Goal: Task Accomplishment & Management: Use online tool/utility

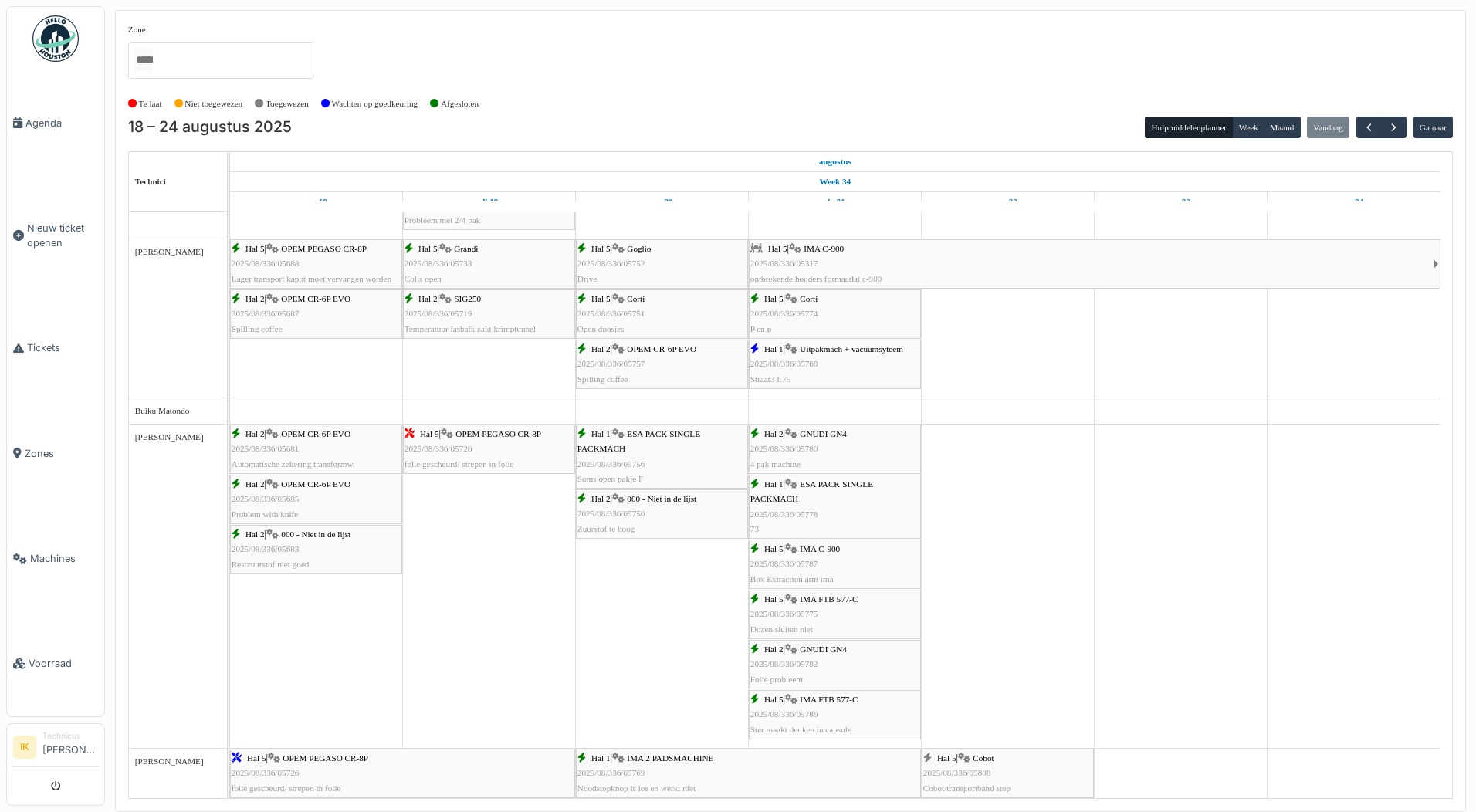
scroll to position [309, 0]
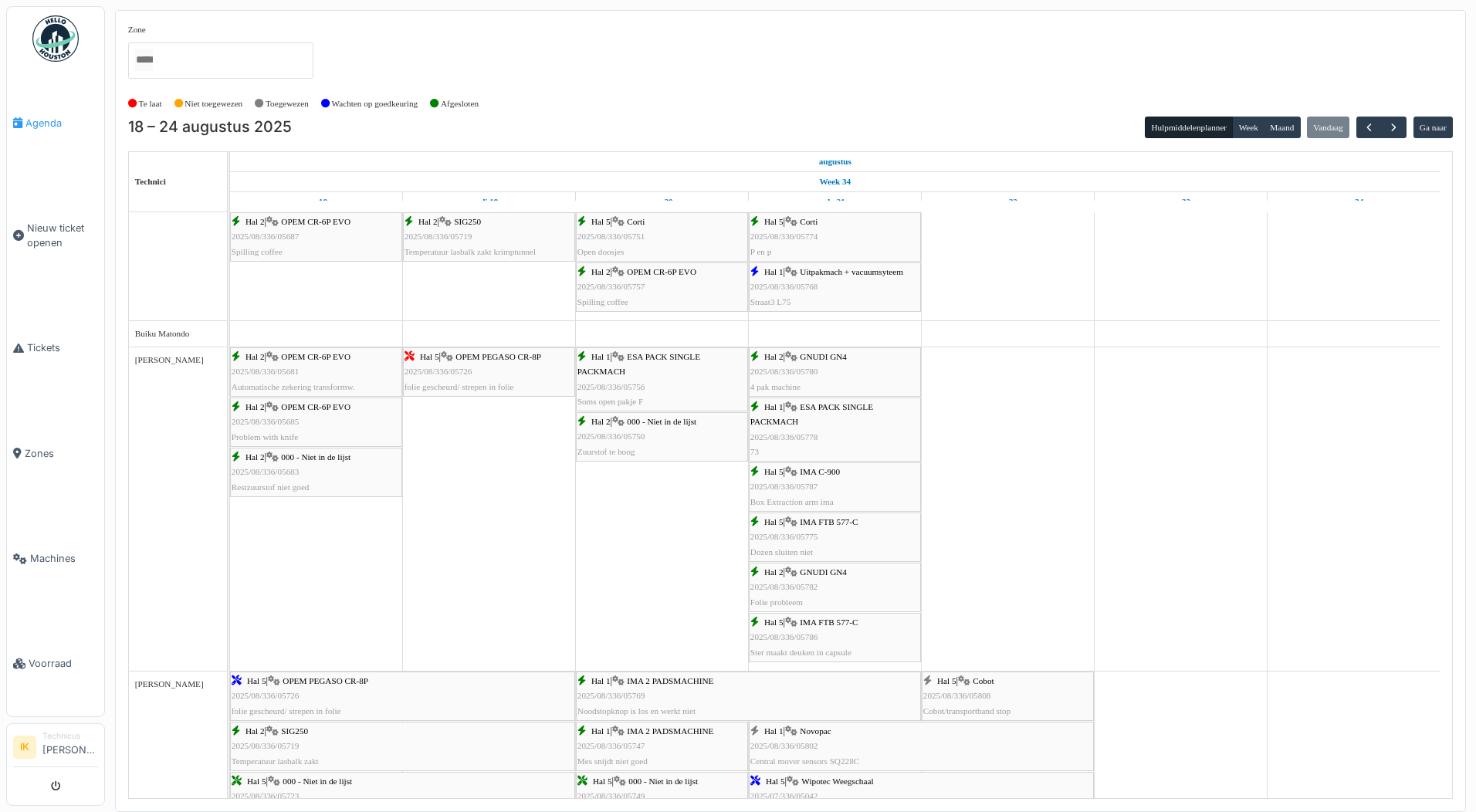
click at [45, 120] on span "Agenda" at bounding box center [62, 122] width 72 height 15
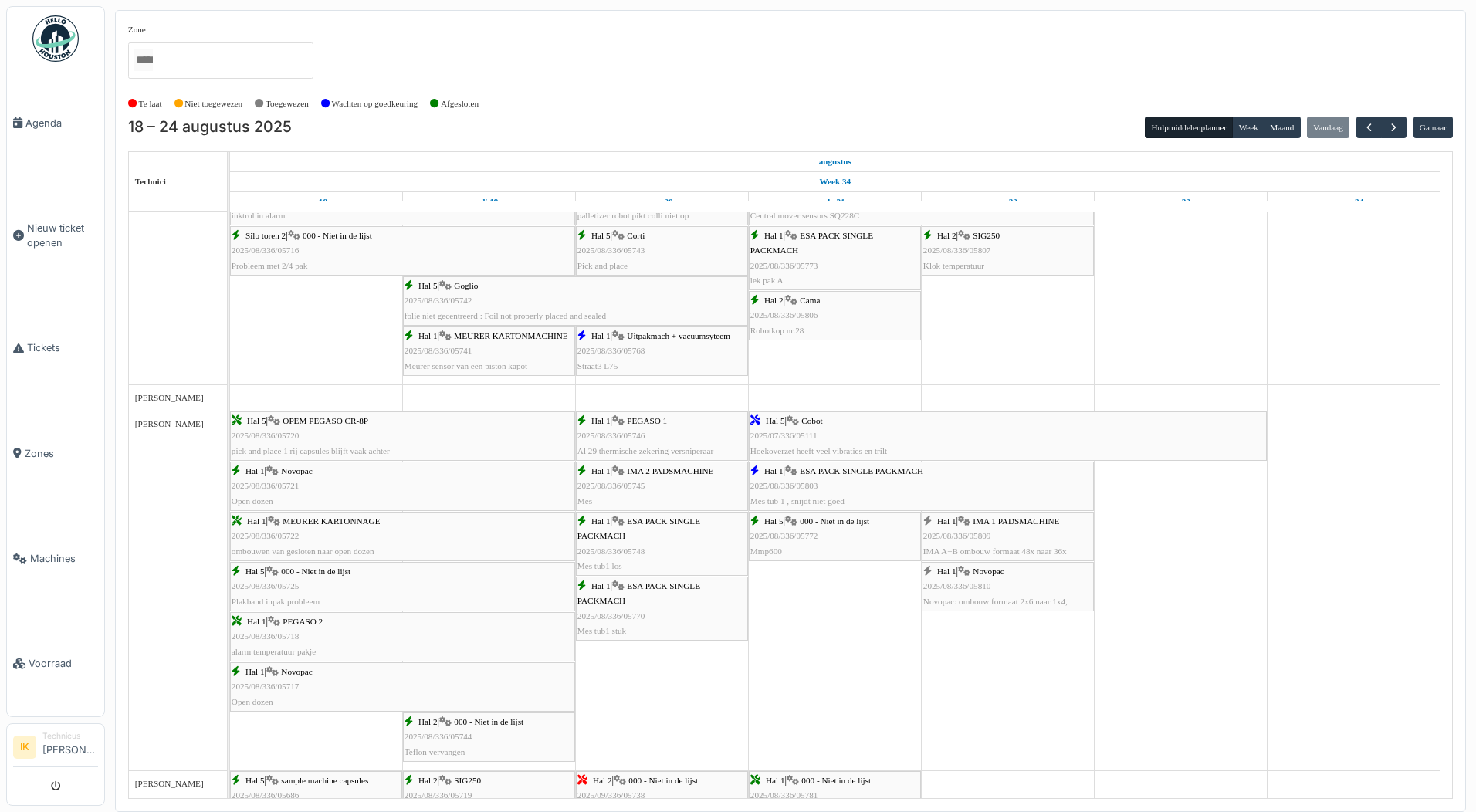
scroll to position [927, 0]
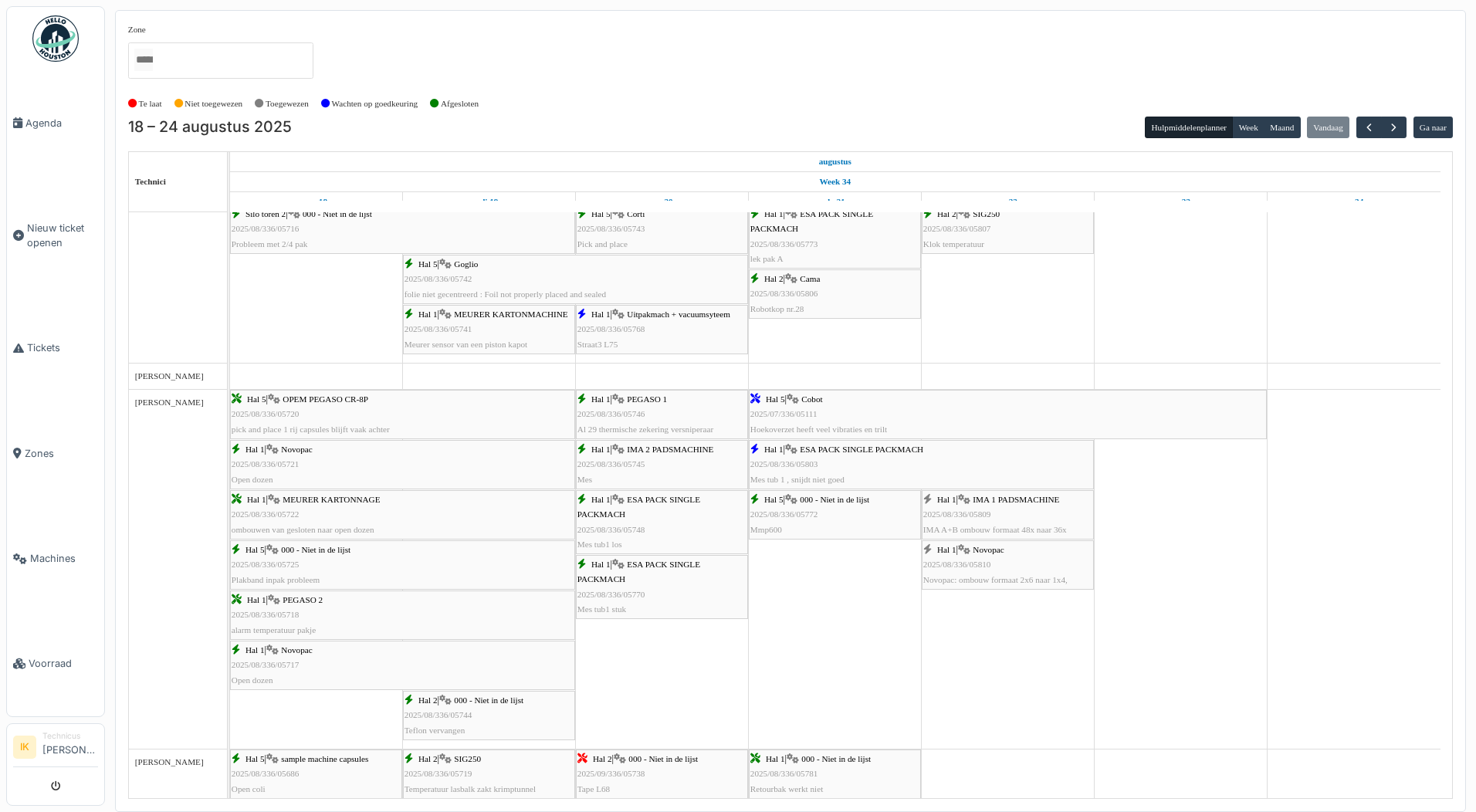
click at [1008, 511] on div "Hal 1 | IMA 1 PADSMACHINE 2025/08/336/05809 IMA A+B ombouw formaat 48x naar 36x" at bounding box center [1008, 515] width 169 height 45
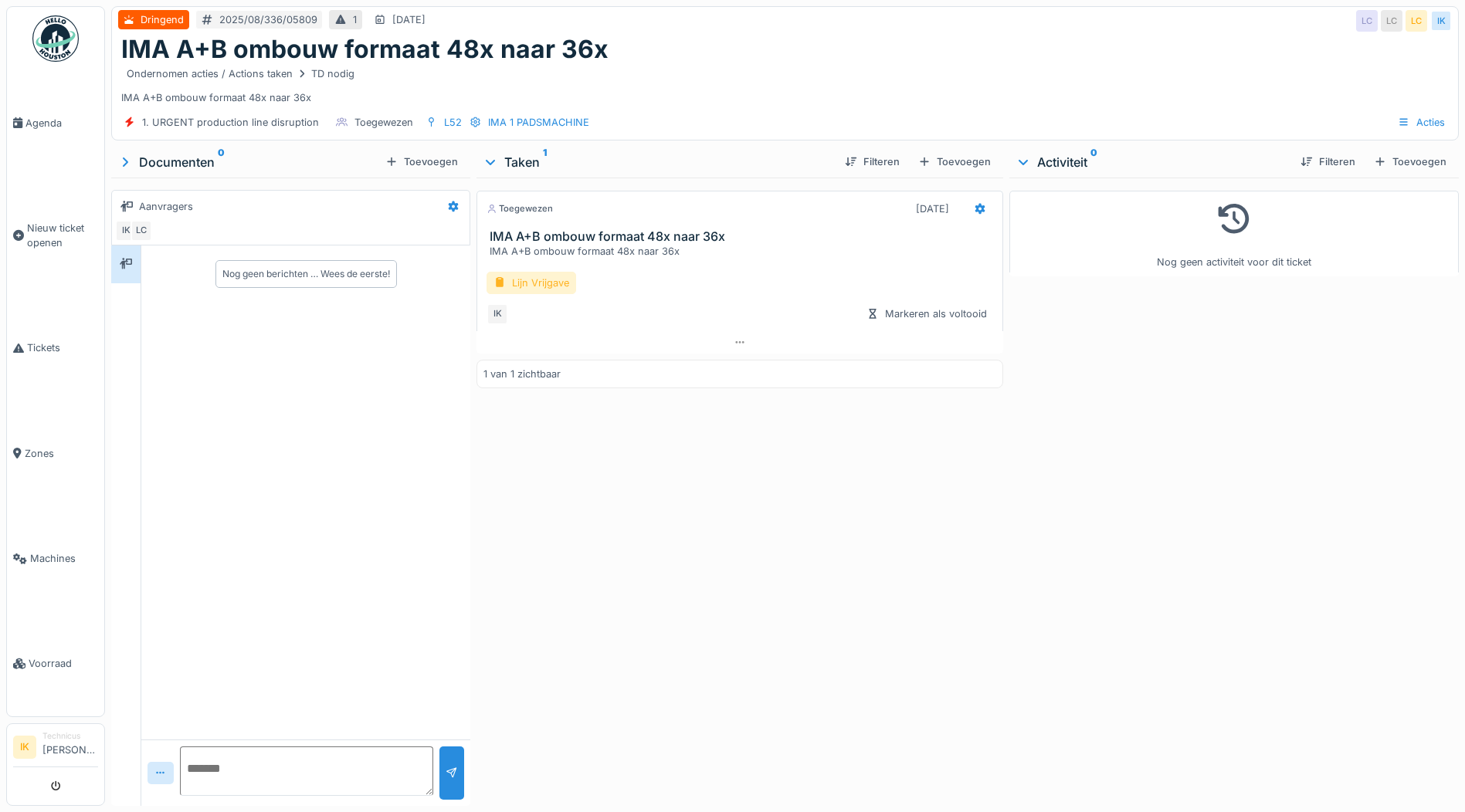
click at [537, 286] on div "Lijn Vrijgave" at bounding box center [531, 283] width 90 height 22
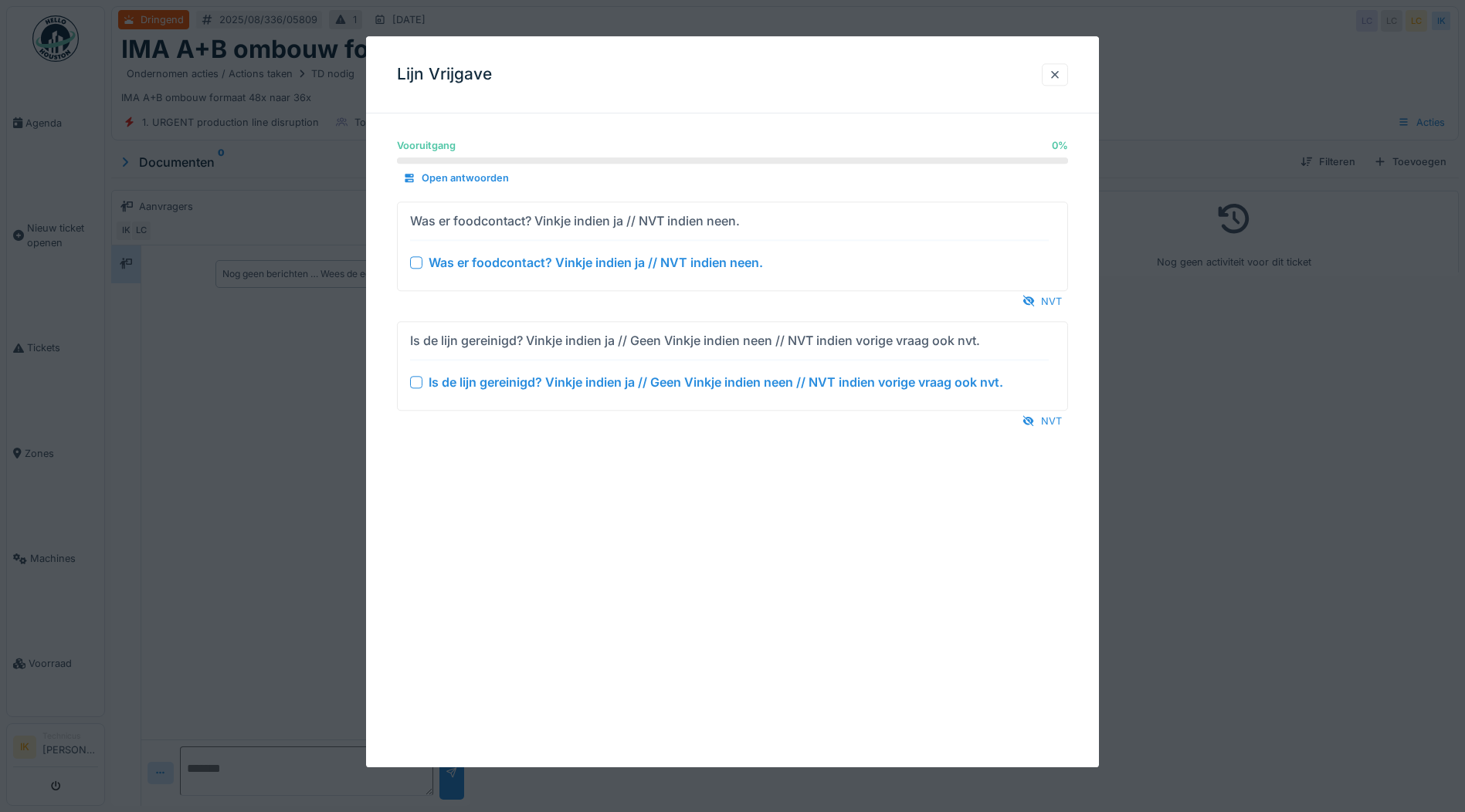
drag, startPoint x: 418, startPoint y: 263, endPoint x: 412, endPoint y: 310, distance: 47.4
click at [417, 263] on div at bounding box center [416, 263] width 12 height 12
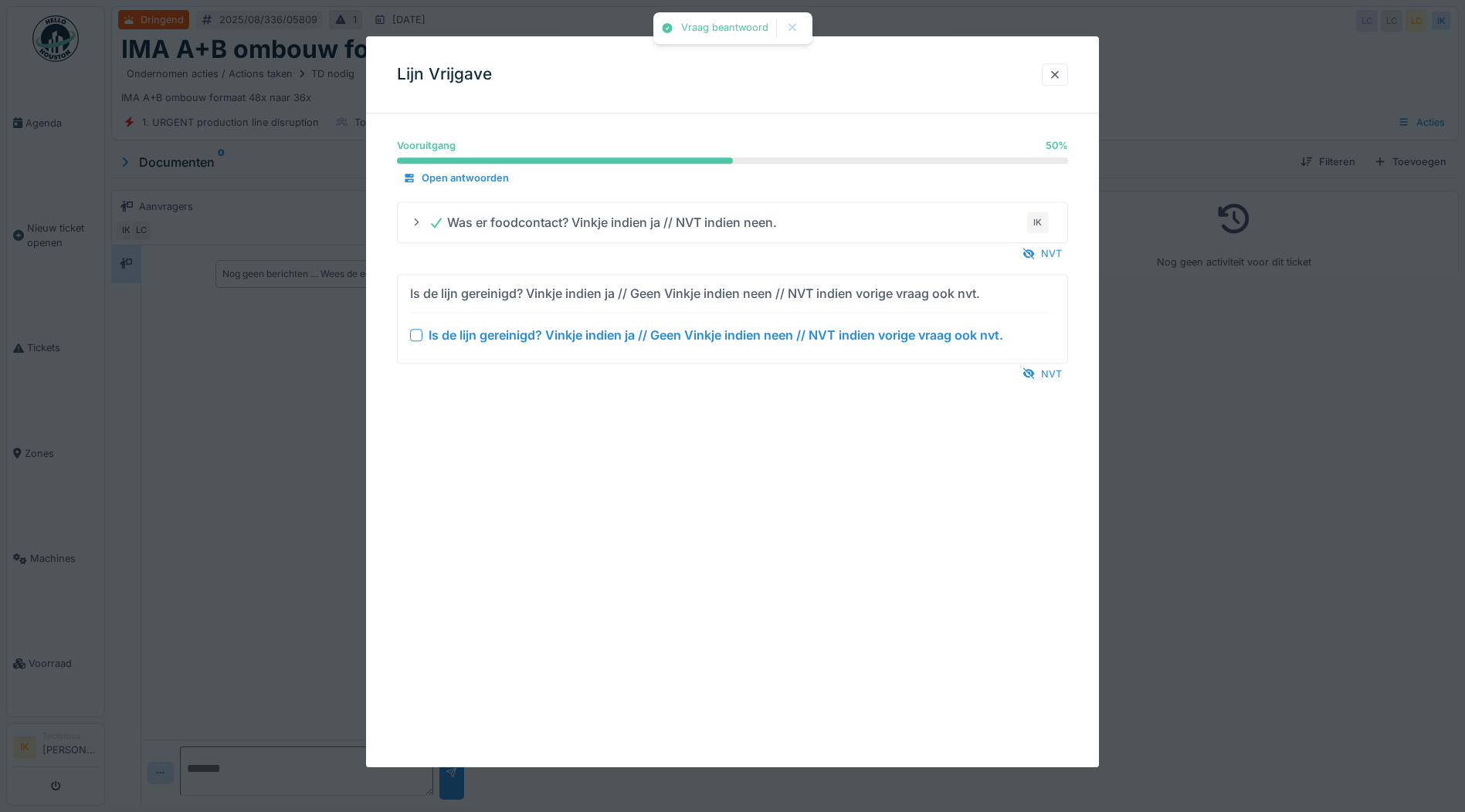
click at [419, 333] on div at bounding box center [416, 335] width 12 height 12
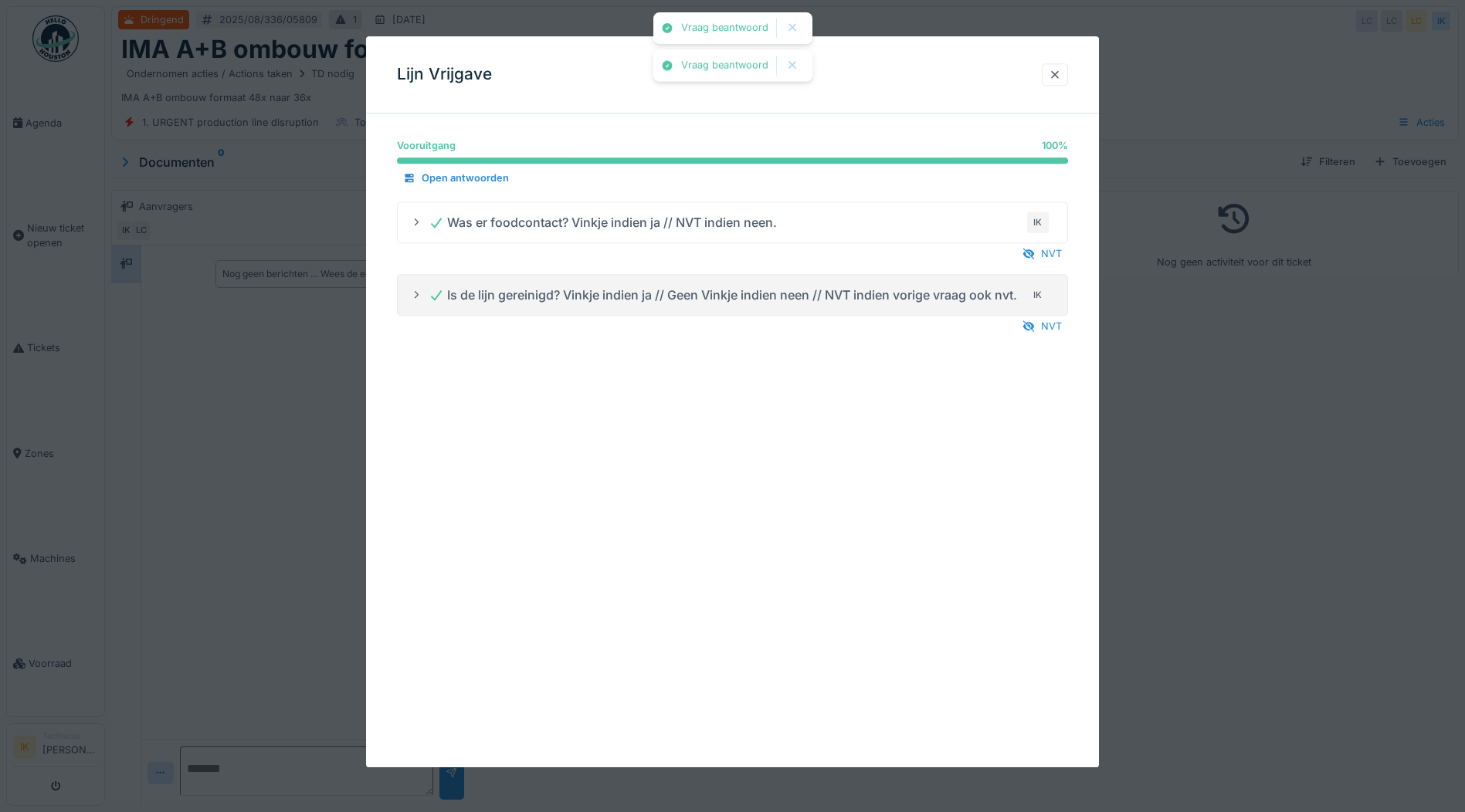
drag, startPoint x: 1054, startPoint y: 74, endPoint x: 1049, endPoint y: 100, distance: 26.5
click at [1057, 74] on div at bounding box center [1055, 74] width 12 height 15
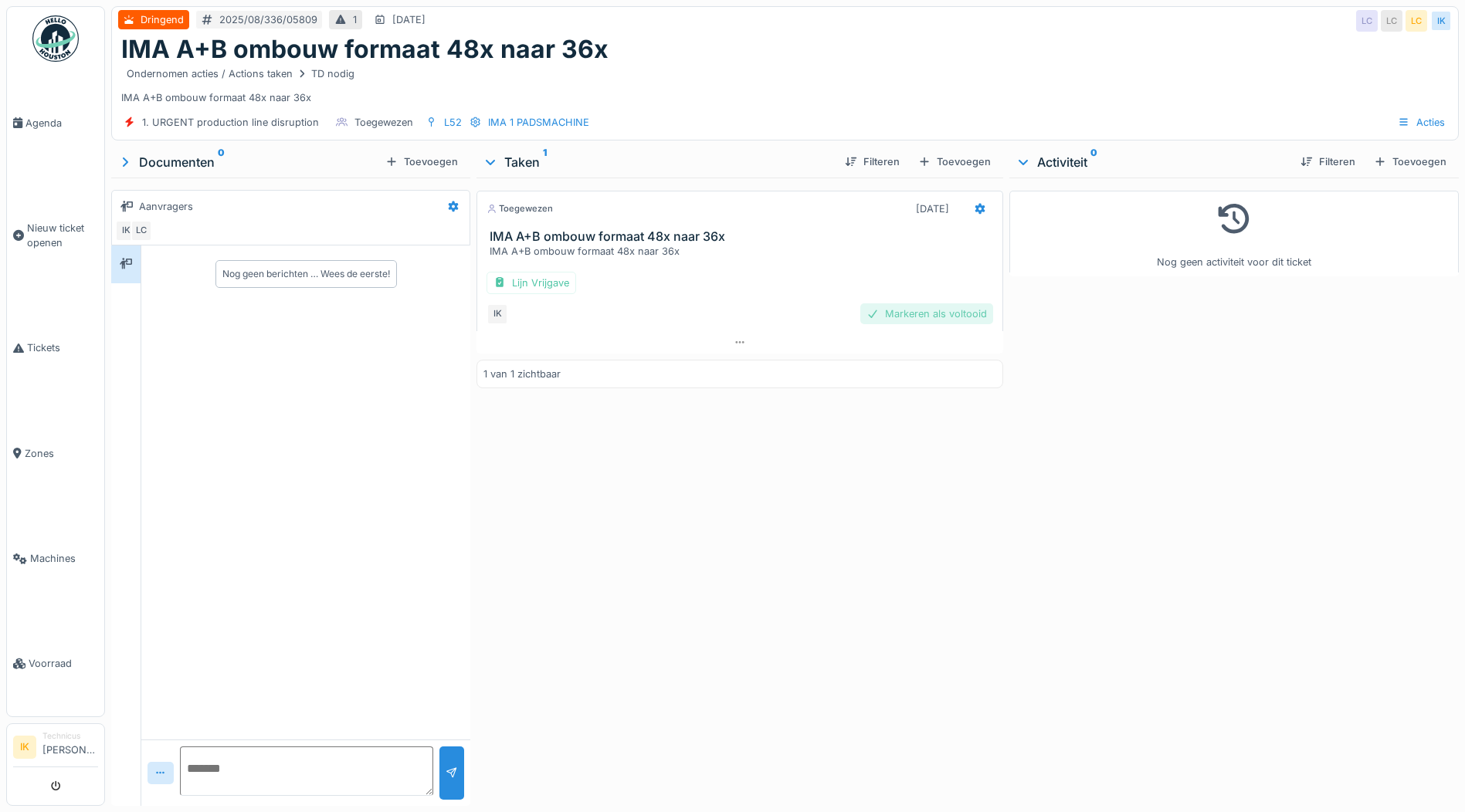
click at [896, 312] on div "Markeren als voltooid" at bounding box center [927, 313] width 133 height 21
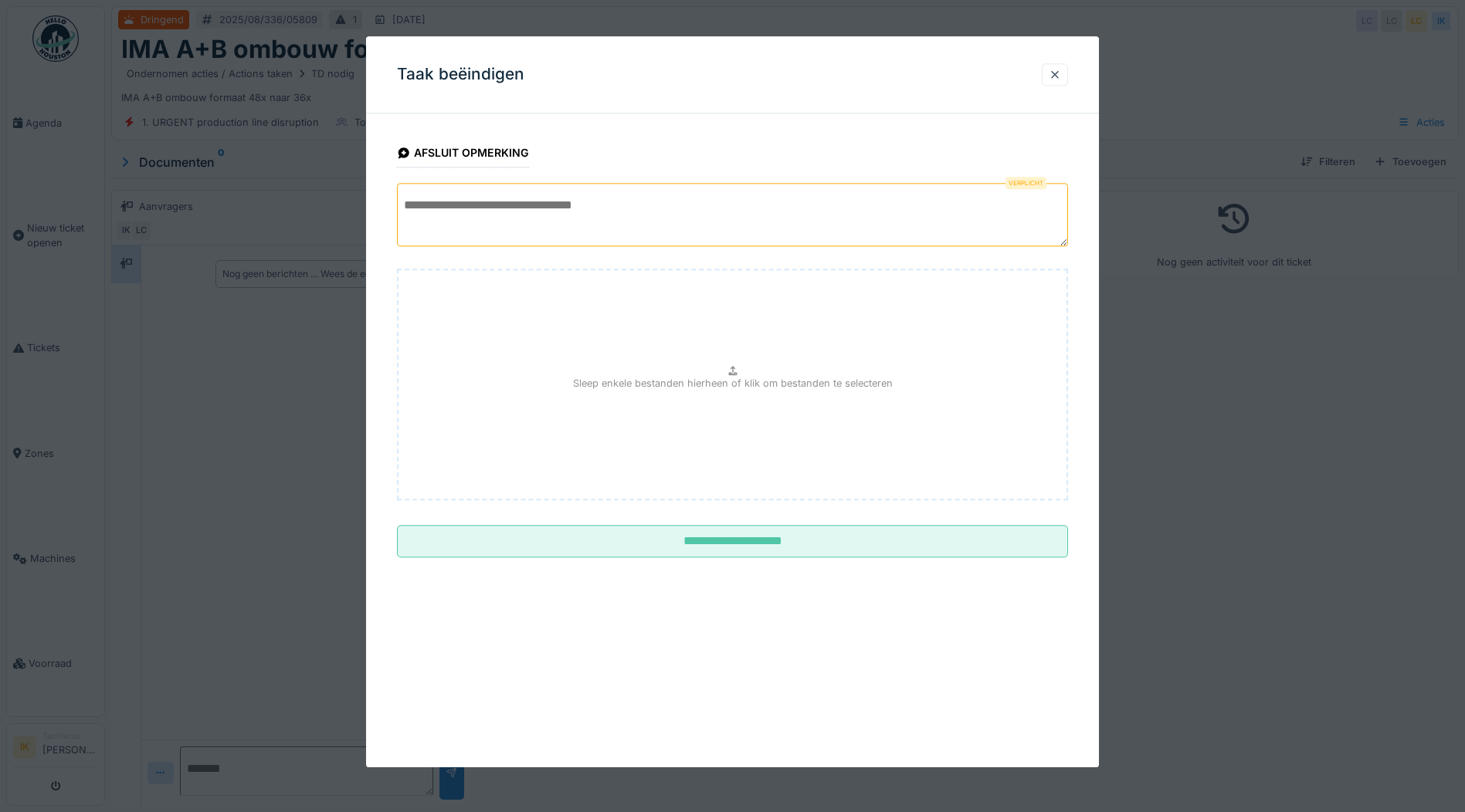
click at [511, 209] on textarea at bounding box center [732, 214] width 671 height 64
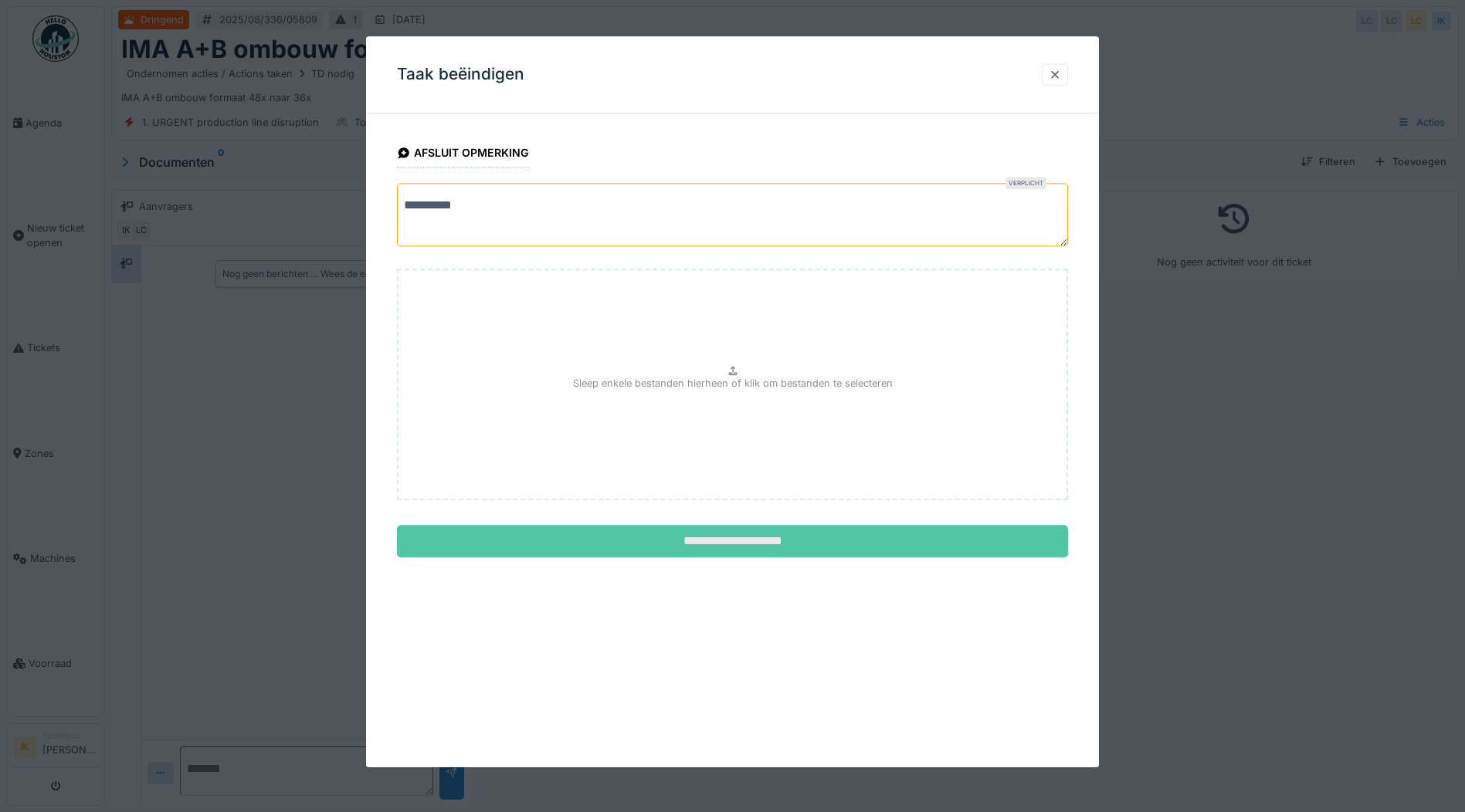
type textarea "**********"
click at [704, 540] on input "**********" at bounding box center [732, 542] width 671 height 33
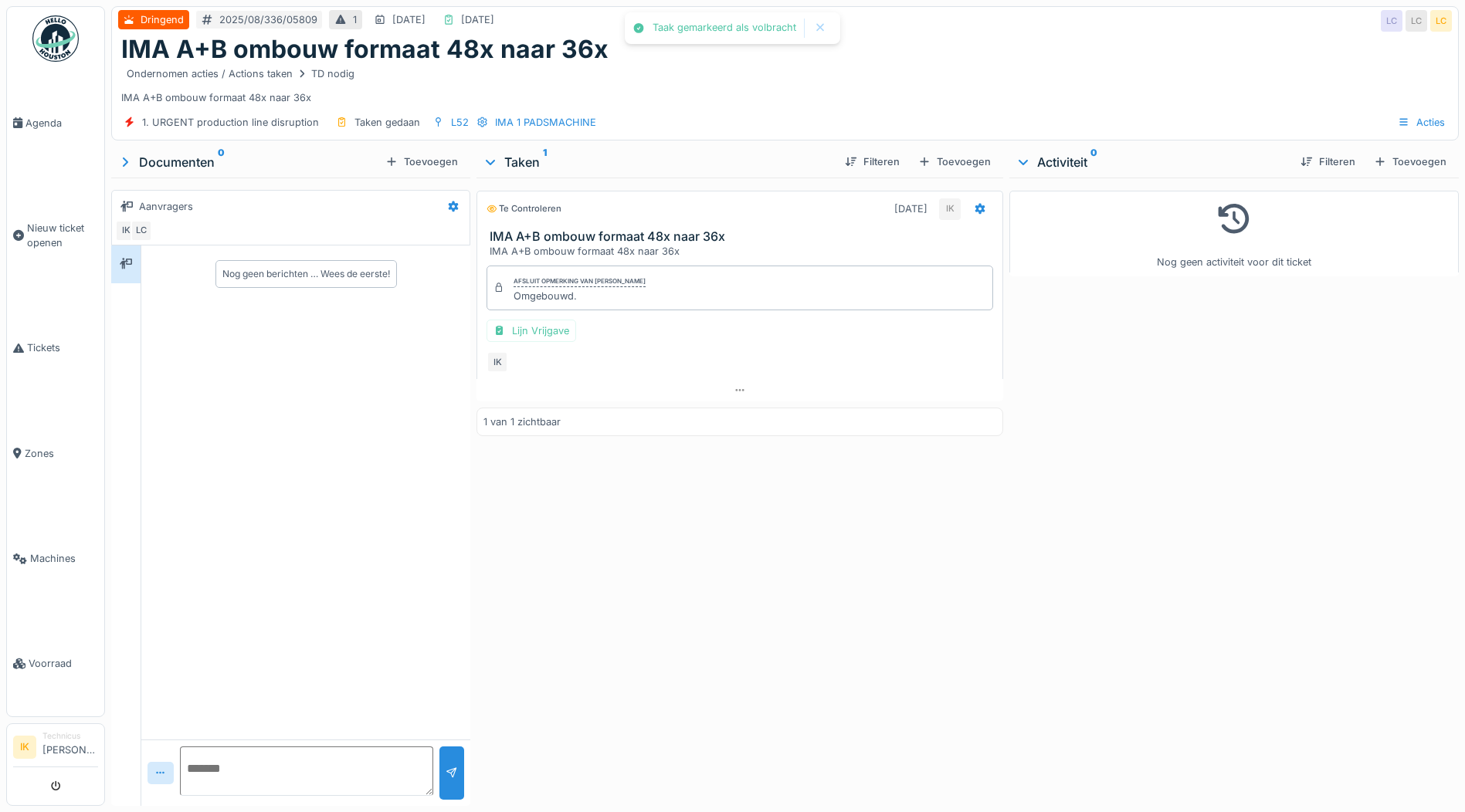
click at [28, 119] on span "Agenda" at bounding box center [62, 122] width 72 height 15
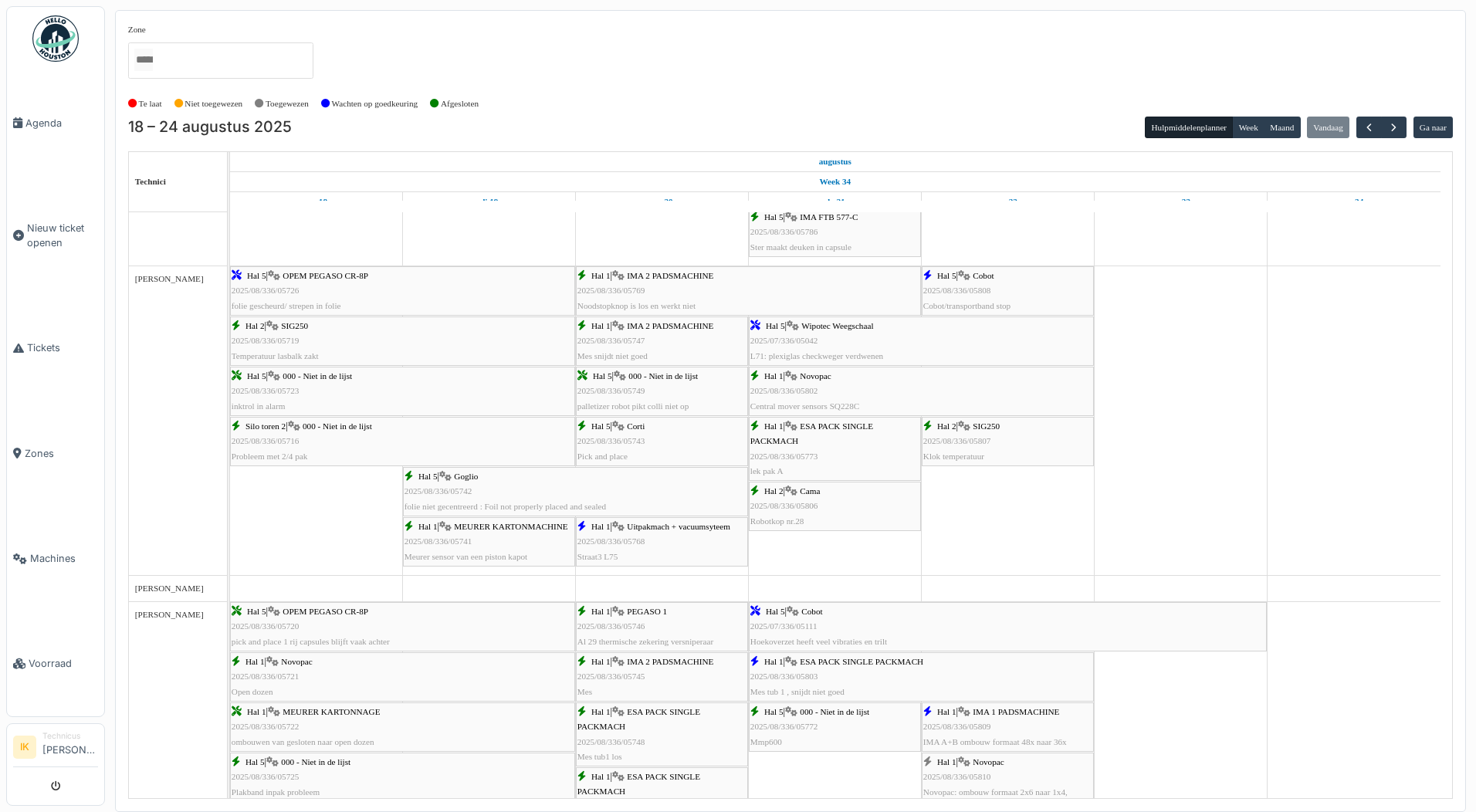
scroll to position [927, 0]
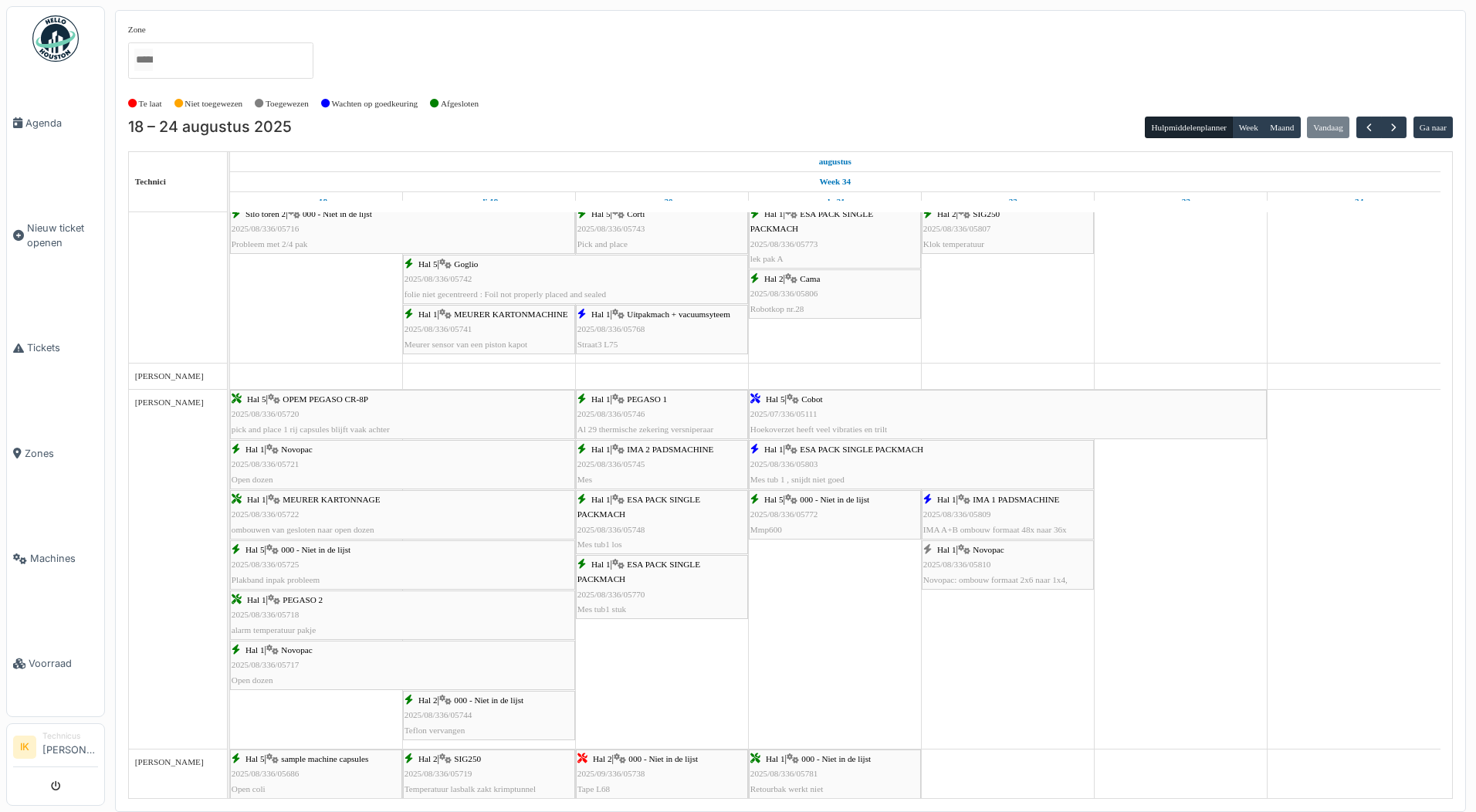
click at [998, 564] on div "Hal 1 | Novopac 2025/08/336/05810 Novopac: ombouw formaat 2x6 naar 1x4," at bounding box center [1008, 565] width 169 height 45
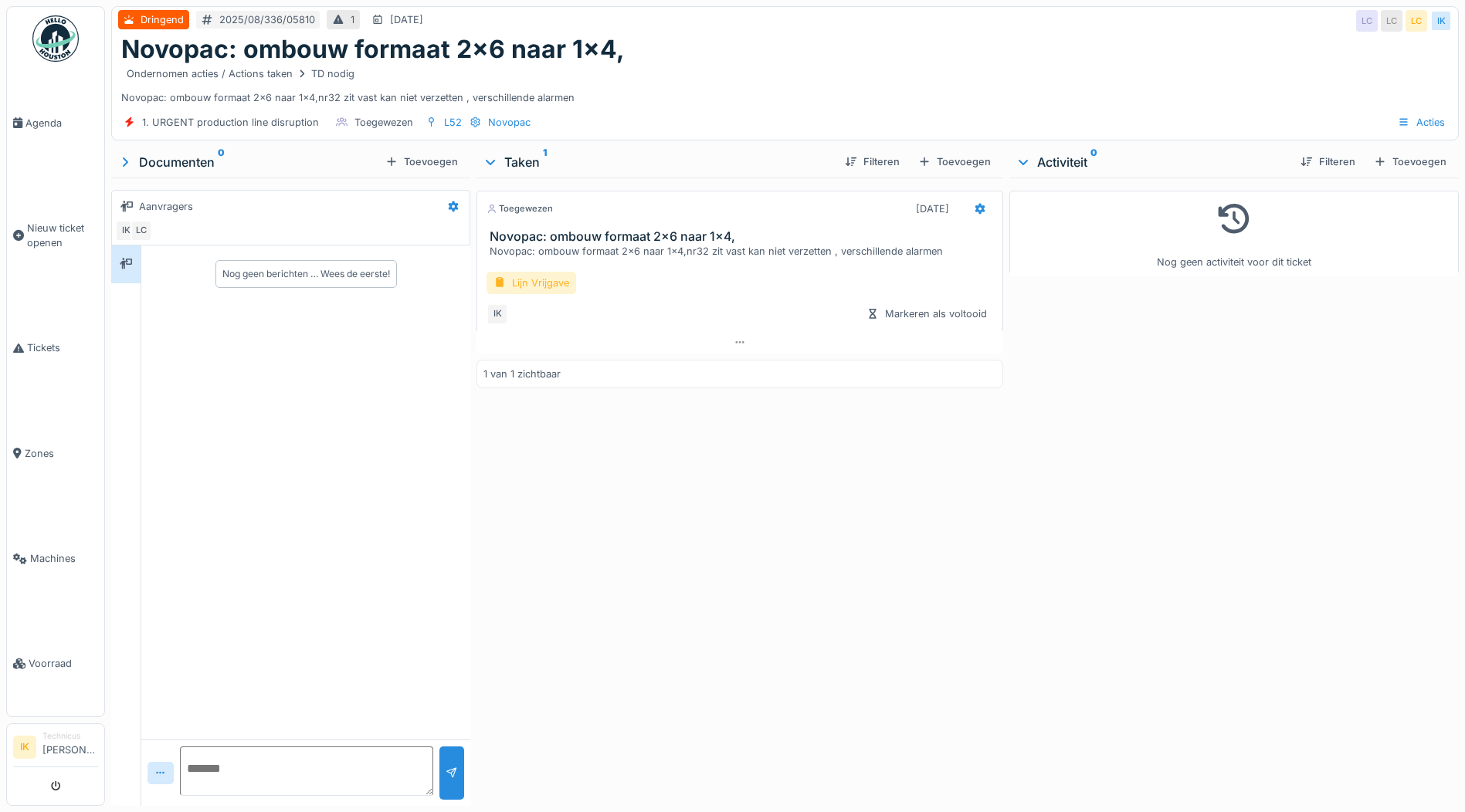
click at [546, 282] on div "Lijn Vrijgave" at bounding box center [531, 283] width 90 height 22
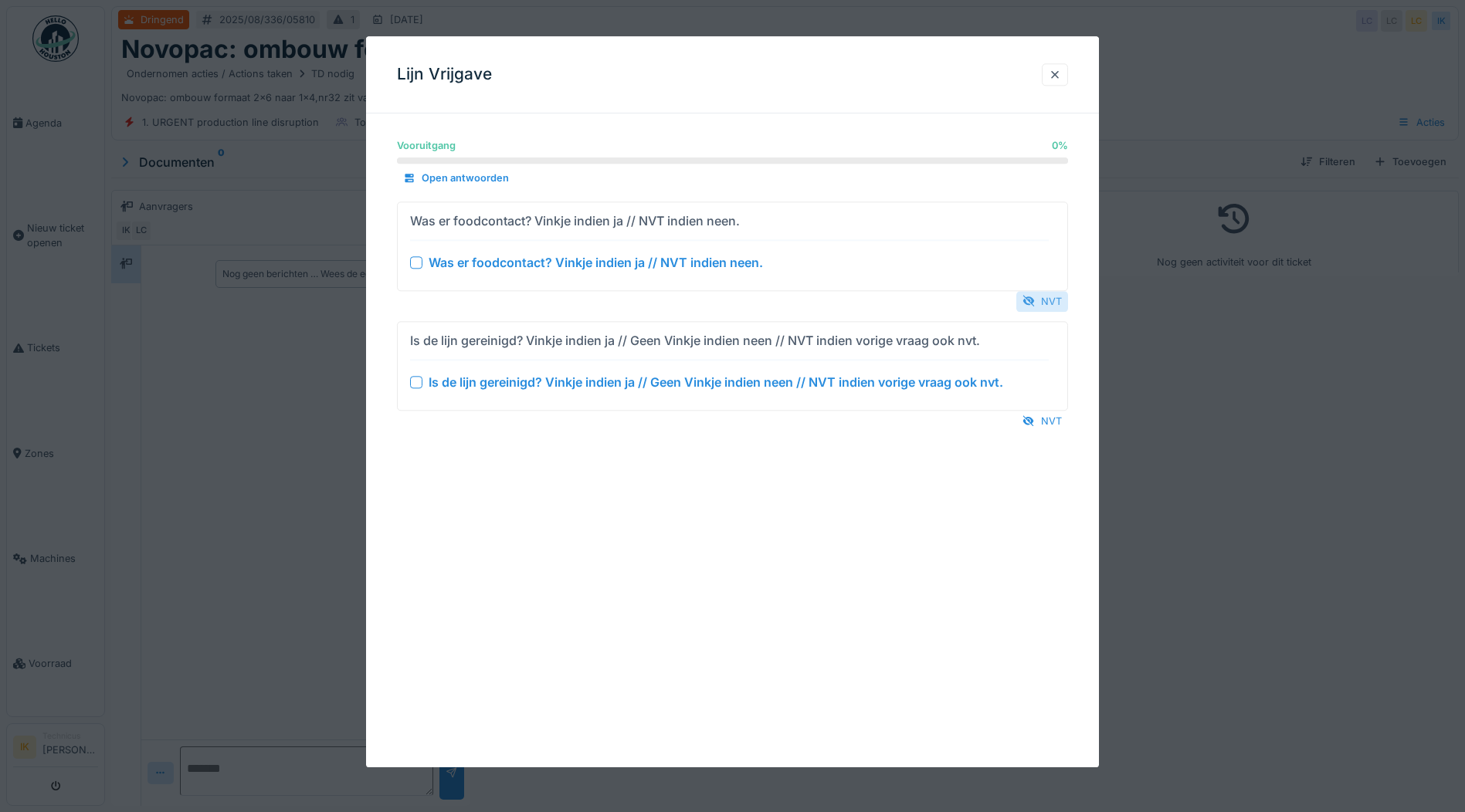
click at [1034, 300] on div at bounding box center [1028, 301] width 12 height 15
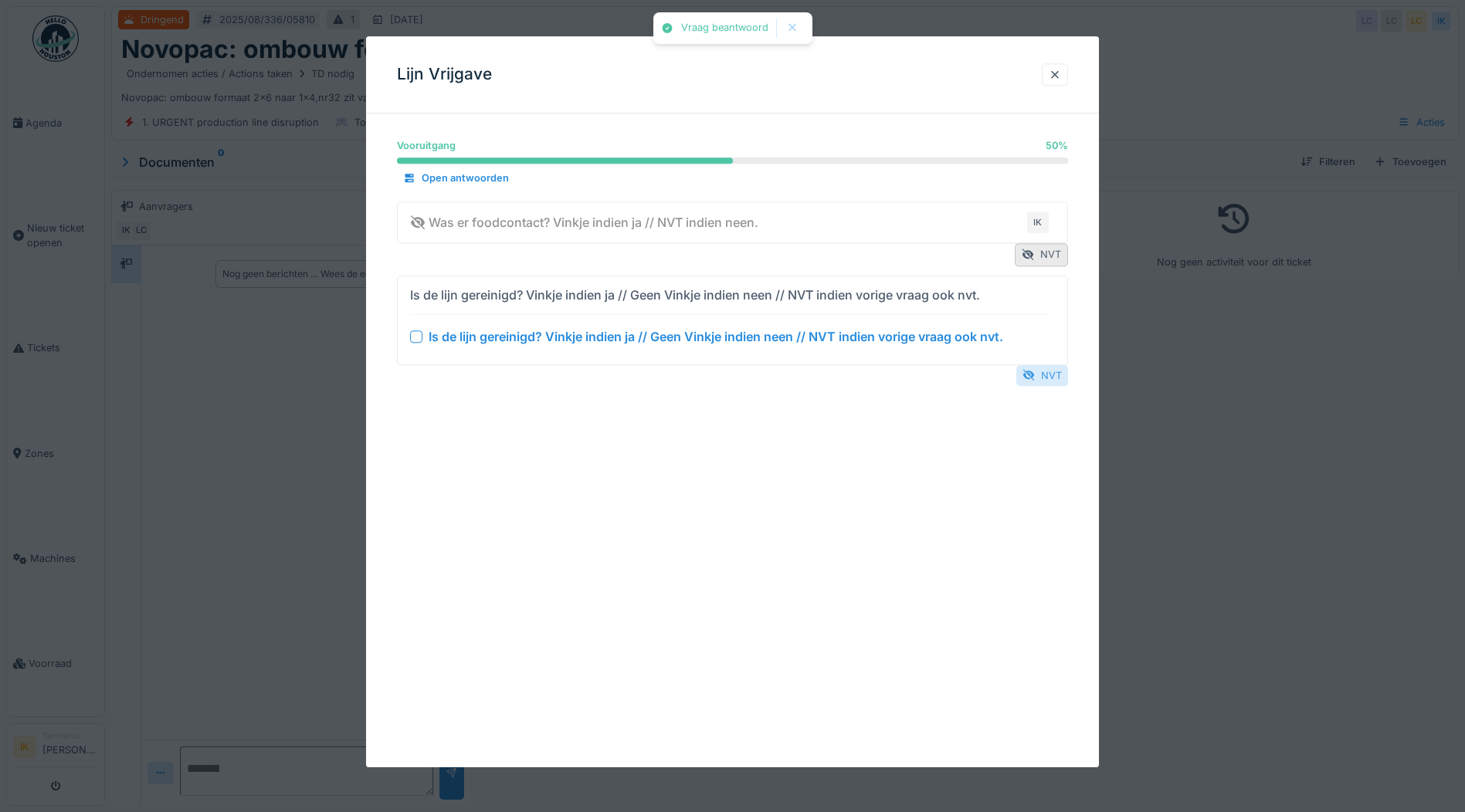
click at [1034, 375] on div at bounding box center [1028, 375] width 12 height 15
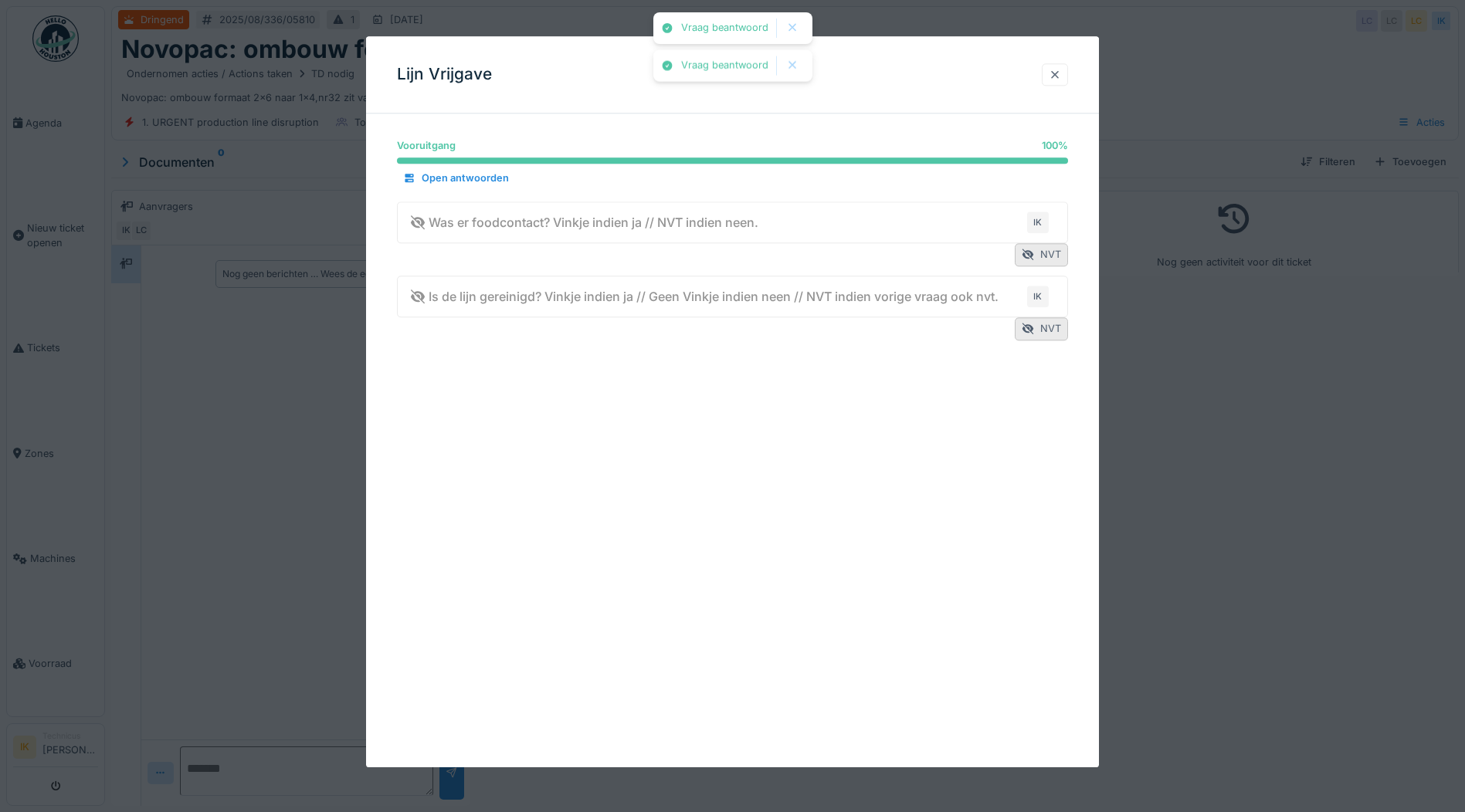
click at [1058, 74] on div at bounding box center [1055, 74] width 12 height 15
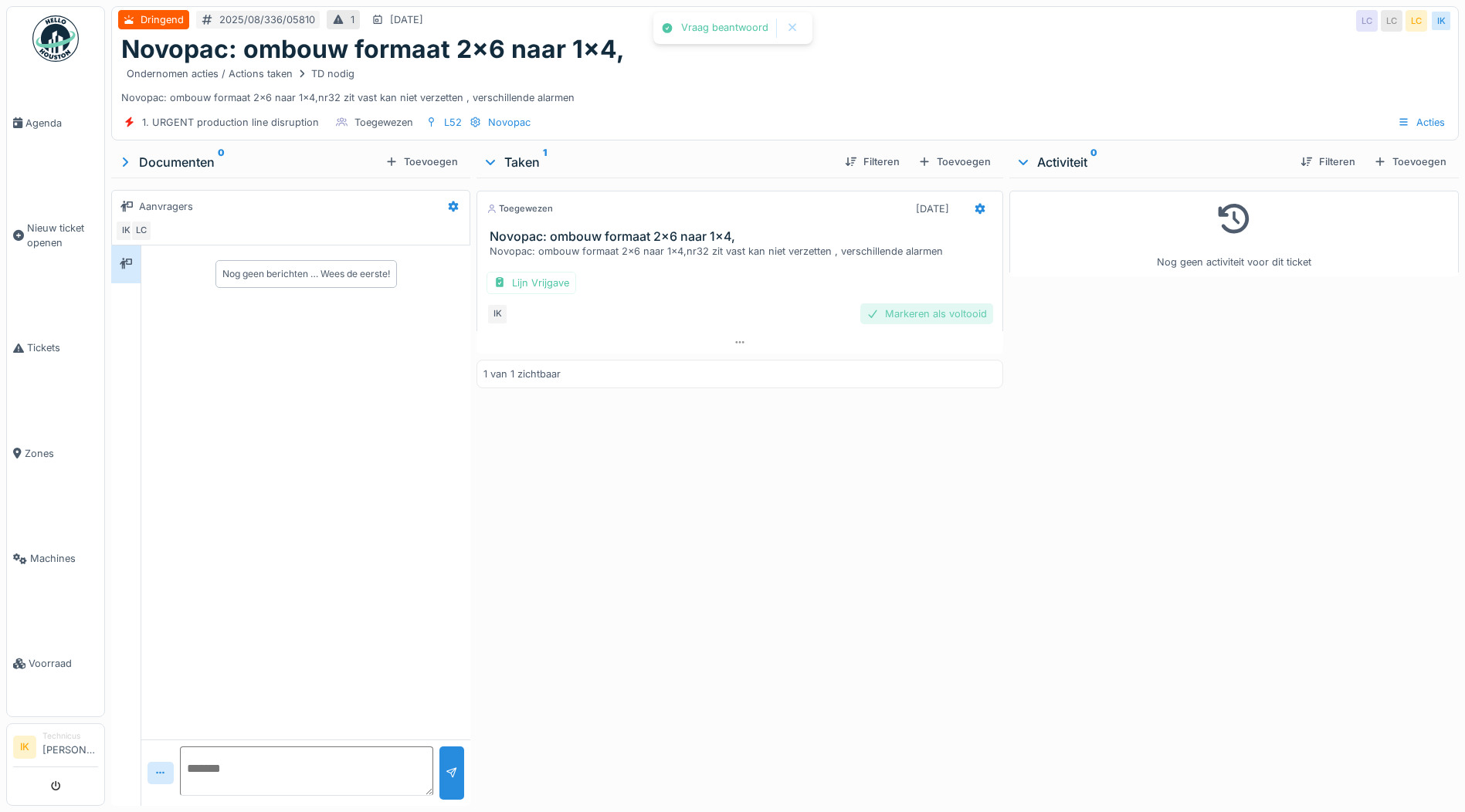
click at [908, 317] on div "Markeren als voltooid" at bounding box center [927, 313] width 133 height 21
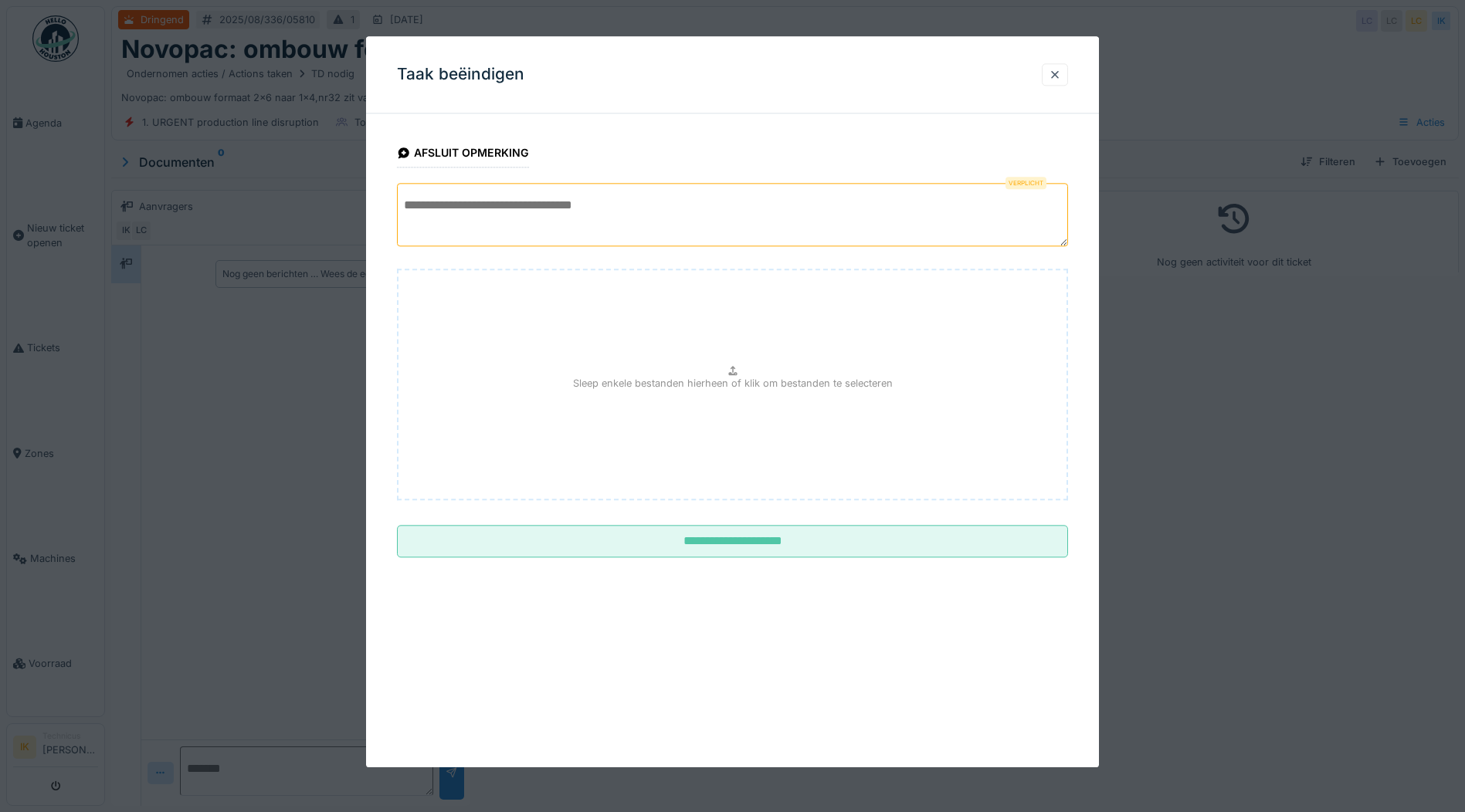
click at [478, 210] on textarea at bounding box center [732, 214] width 671 height 64
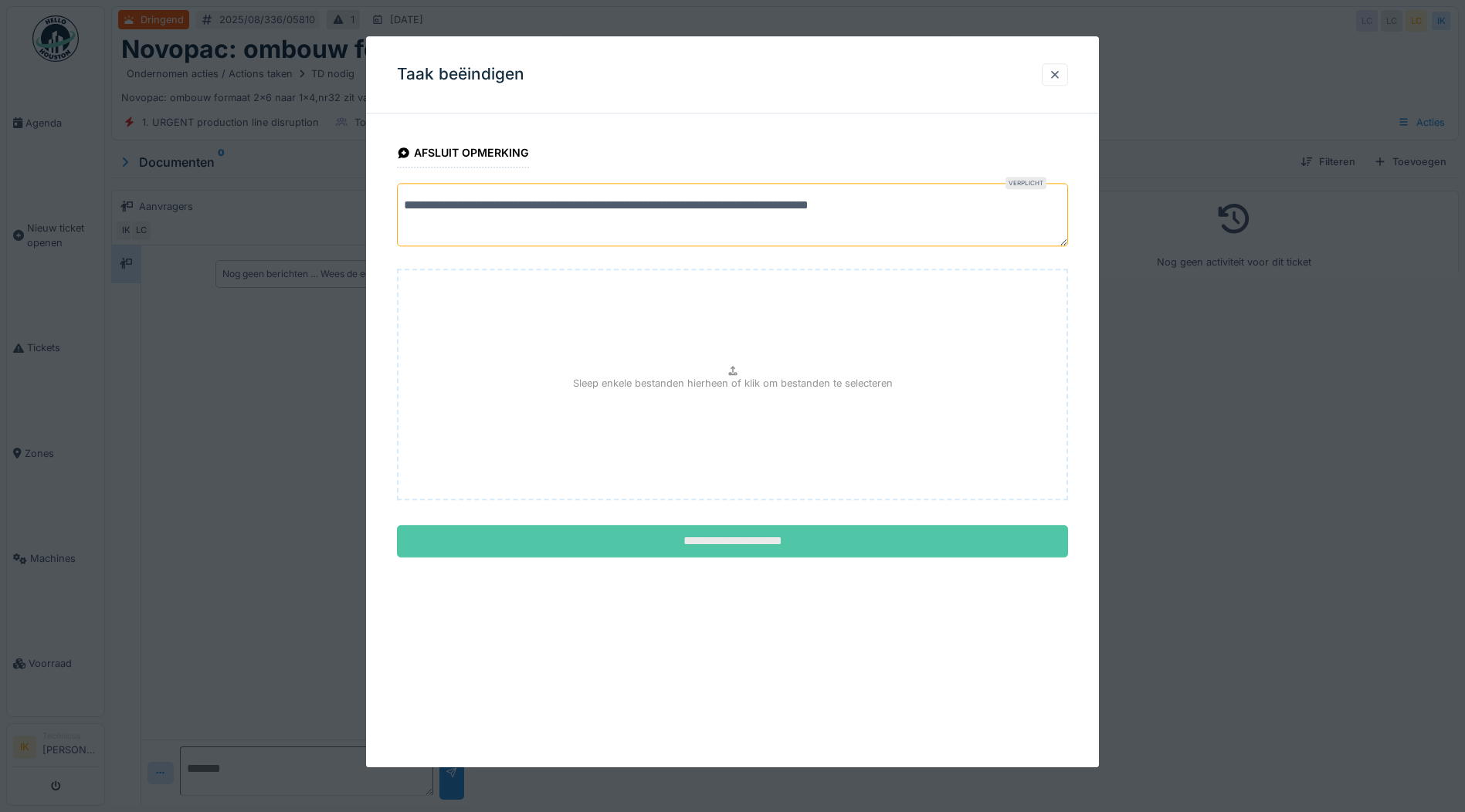
type textarea "**********"
click at [722, 543] on input "**********" at bounding box center [732, 542] width 671 height 33
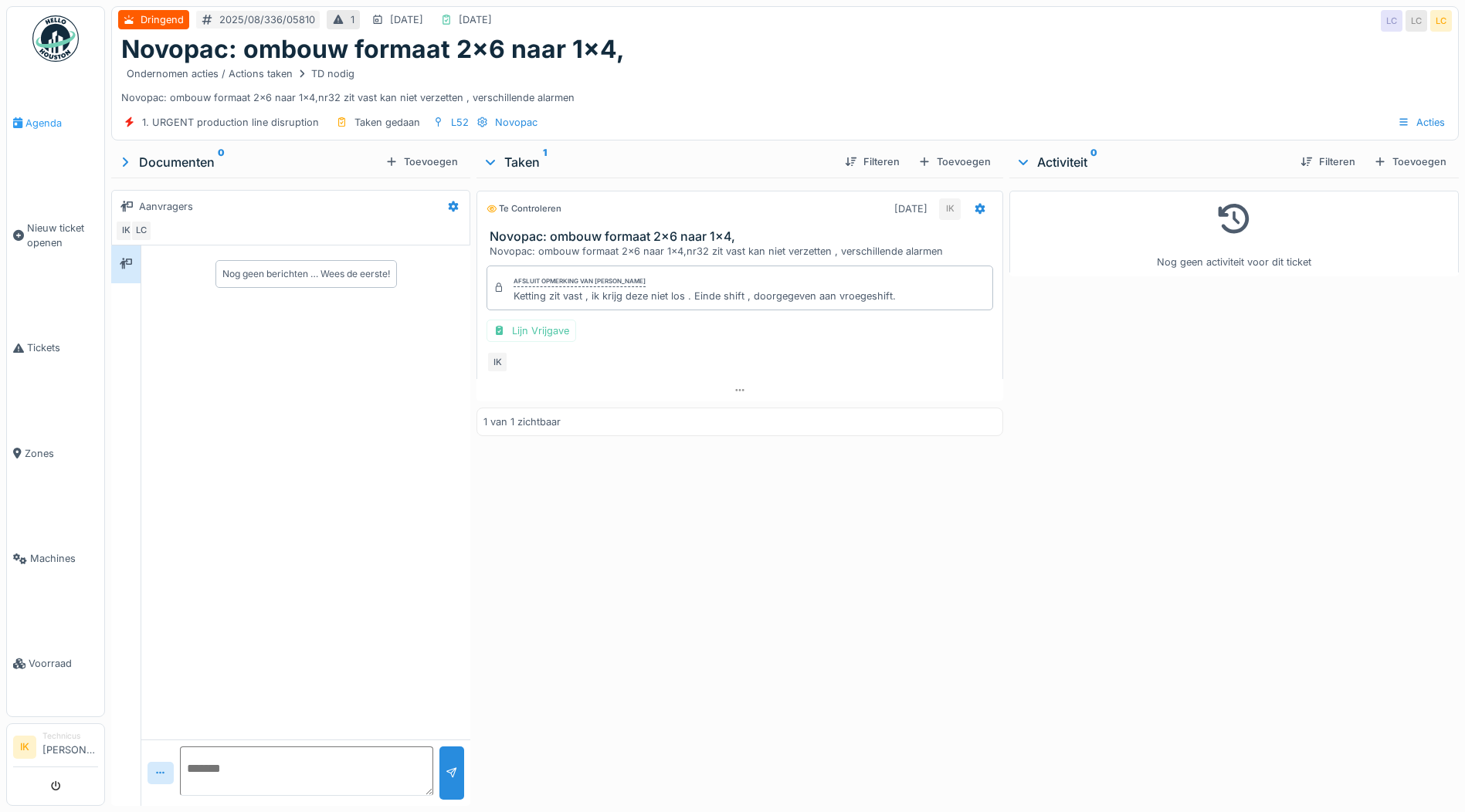
click at [46, 119] on span "Agenda" at bounding box center [62, 122] width 72 height 15
